Goal: Information Seeking & Learning: Learn about a topic

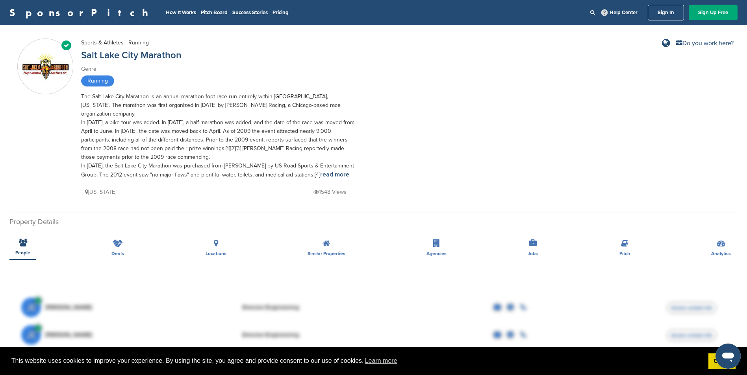
click at [335, 171] on link "read more" at bounding box center [334, 175] width 29 height 8
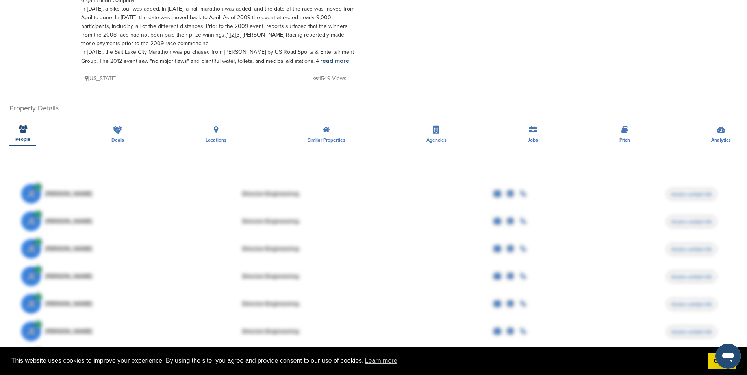
scroll to position [118, 0]
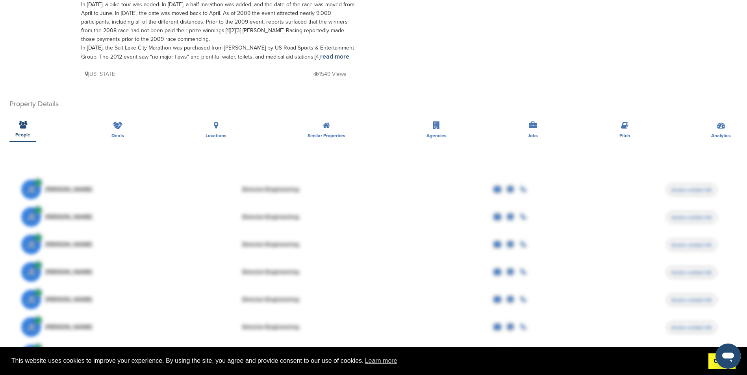
click at [709, 363] on link "Got it!" at bounding box center [721, 362] width 27 height 16
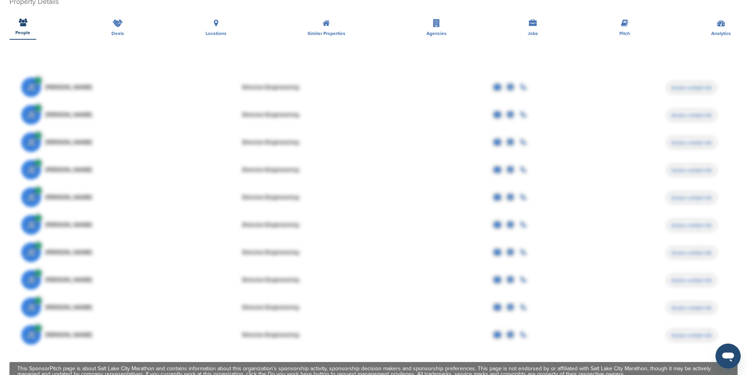
scroll to position [101, 0]
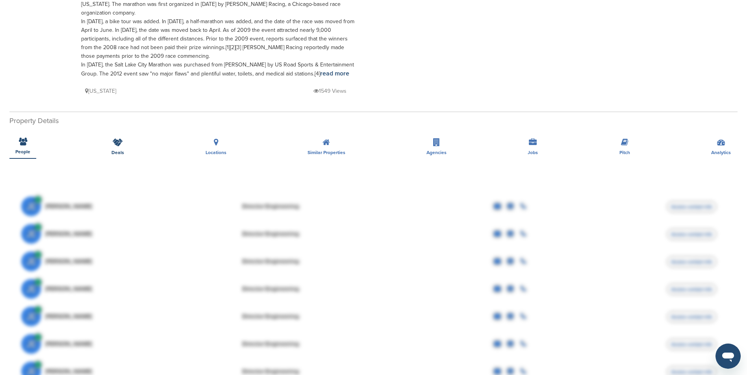
click at [120, 139] on icon at bounding box center [118, 143] width 10 height 8
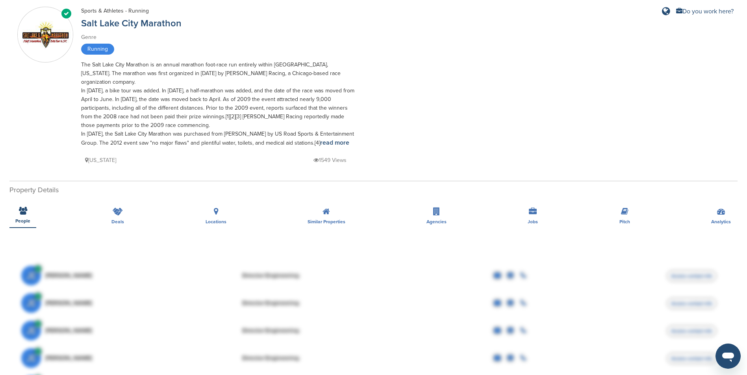
scroll to position [157, 0]
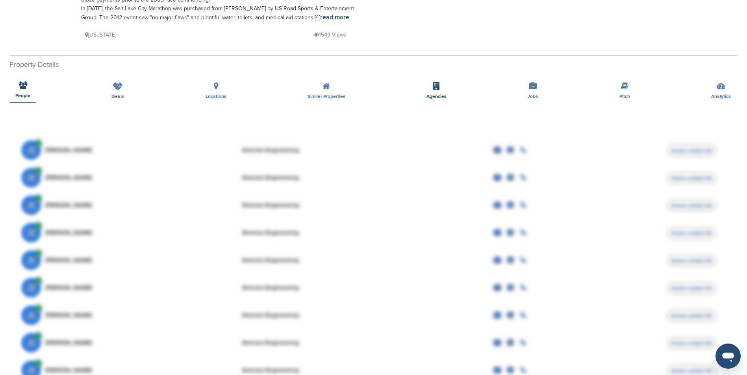
click at [441, 78] on div "Agencies" at bounding box center [436, 88] width 32 height 29
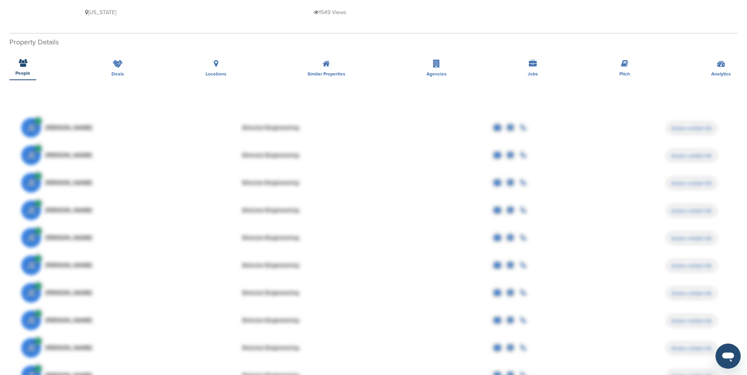
scroll to position [0, 0]
